Goal: Check status

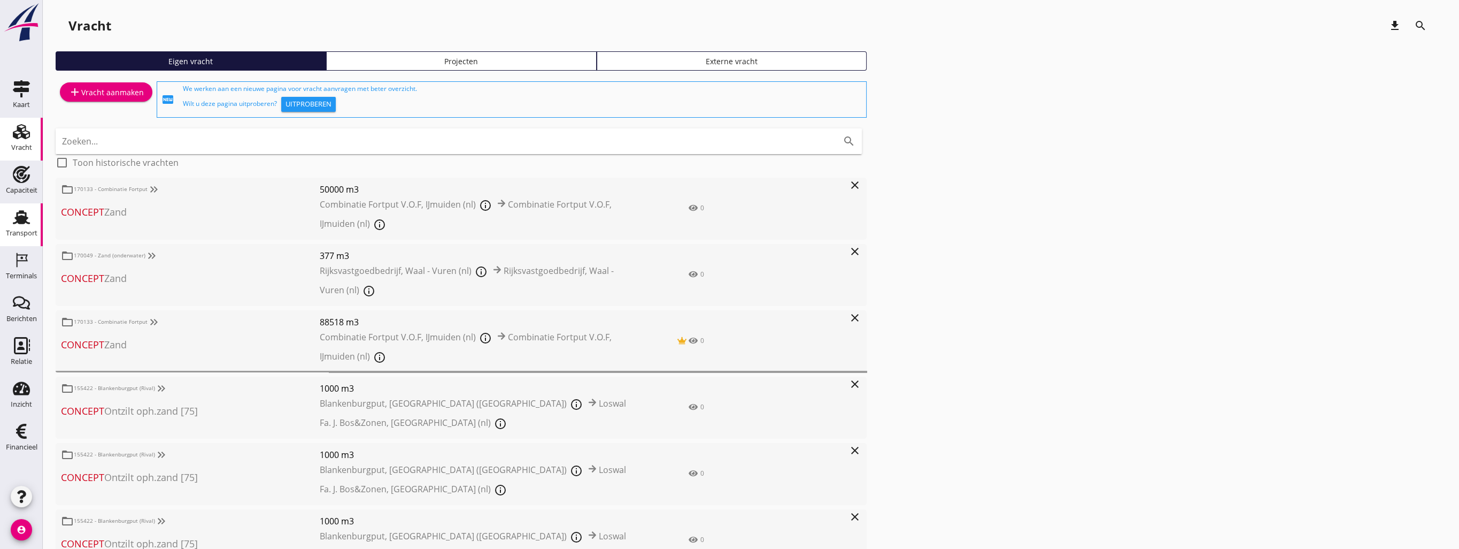
click at [18, 219] on use at bounding box center [21, 217] width 17 height 14
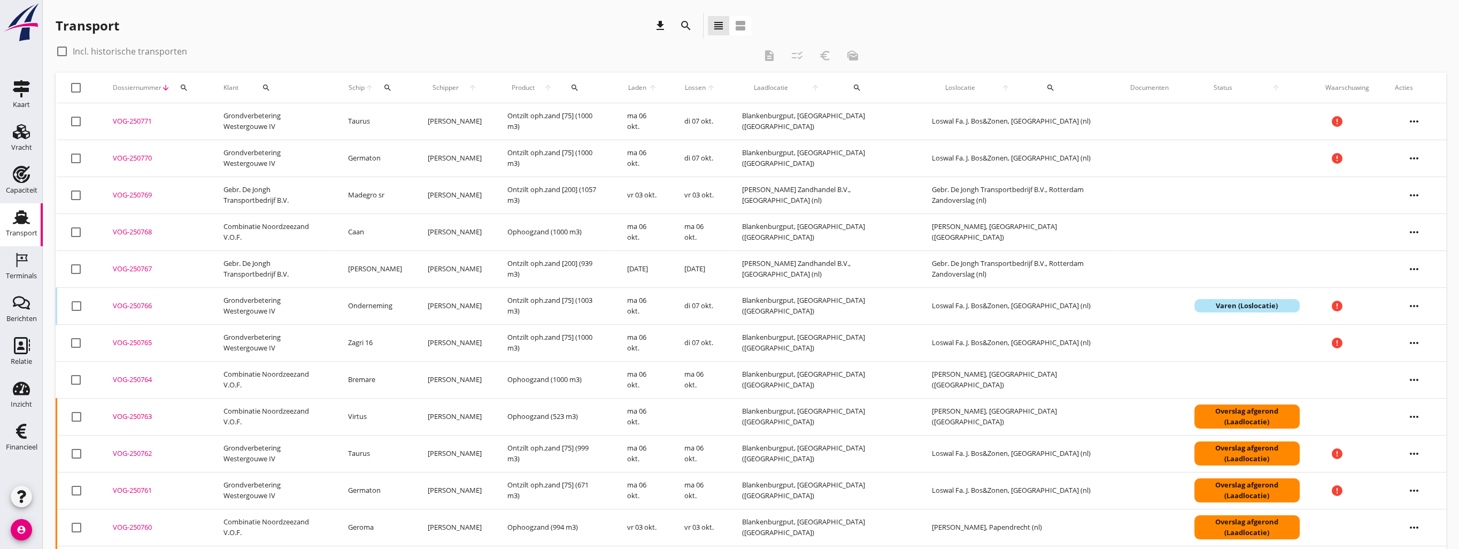
click at [63, 48] on div at bounding box center [62, 51] width 18 height 18
checkbox input "true"
click at [392, 91] on icon "search" at bounding box center [387, 87] width 9 height 9
click at [269, 92] on button "search" at bounding box center [267, 87] width 48 height 19
click at [267, 117] on input "Zoeken op opdrachtgever..." at bounding box center [302, 118] width 111 height 17
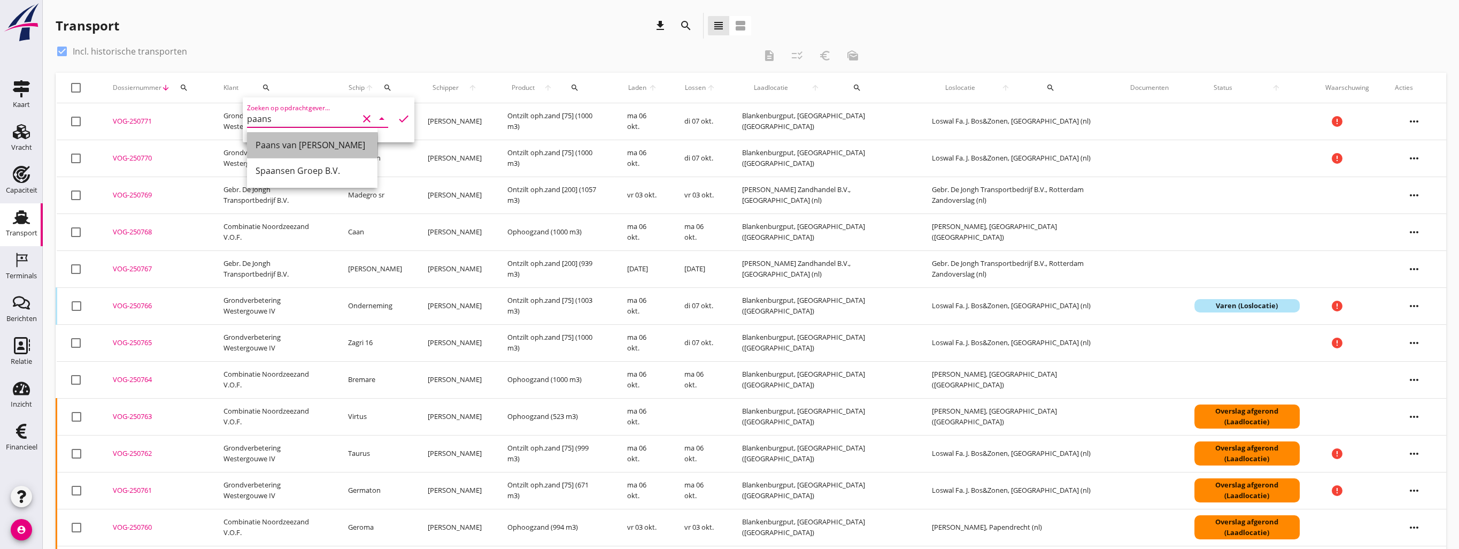
click at [271, 145] on div "Paans van [PERSON_NAME]" at bounding box center [312, 144] width 113 height 13
type input "Paans van [PERSON_NAME]"
click at [397, 118] on icon "check" at bounding box center [403, 118] width 13 height 13
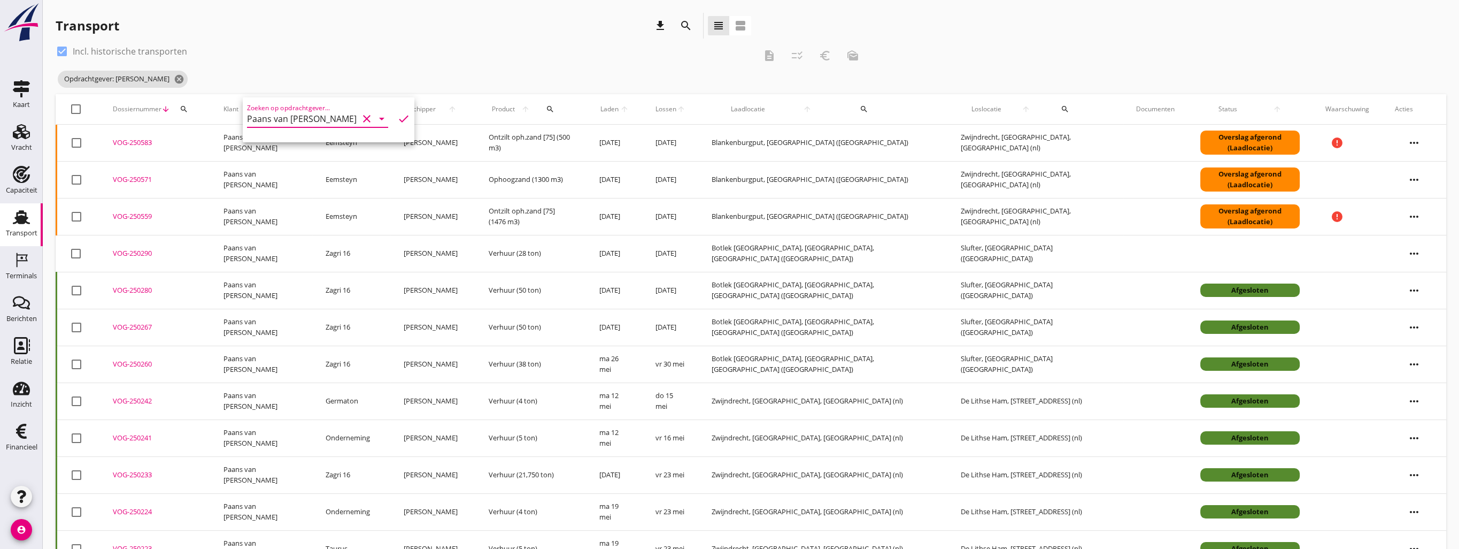
click at [139, 252] on div "VOG-250290" at bounding box center [155, 253] width 85 height 11
